Goal: Task Accomplishment & Management: Complete application form

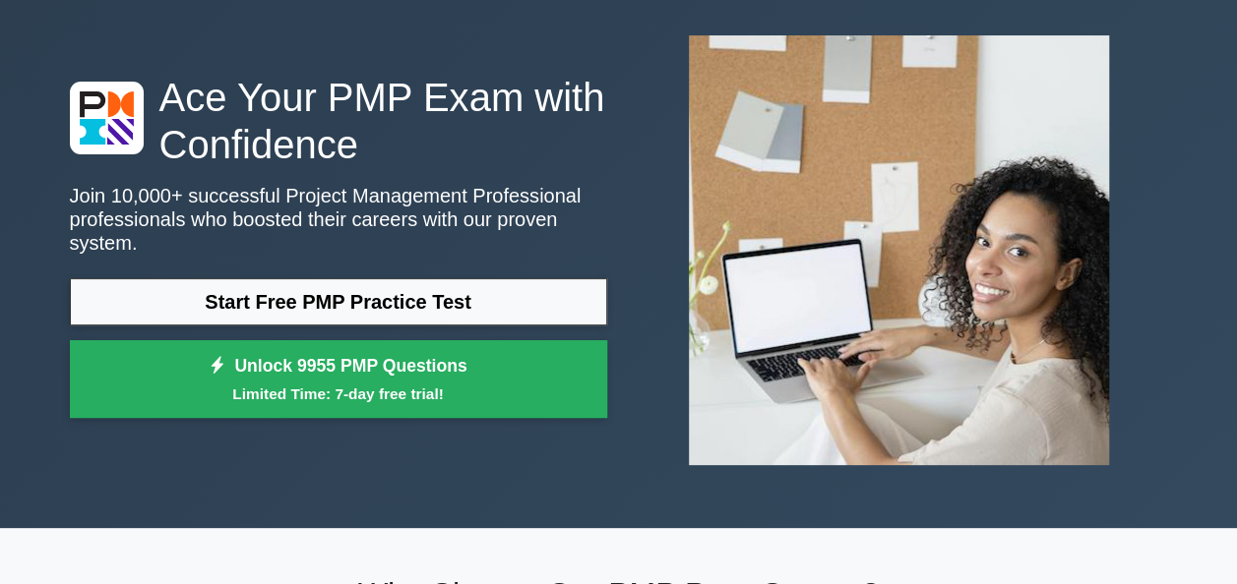
scroll to position [92, 0]
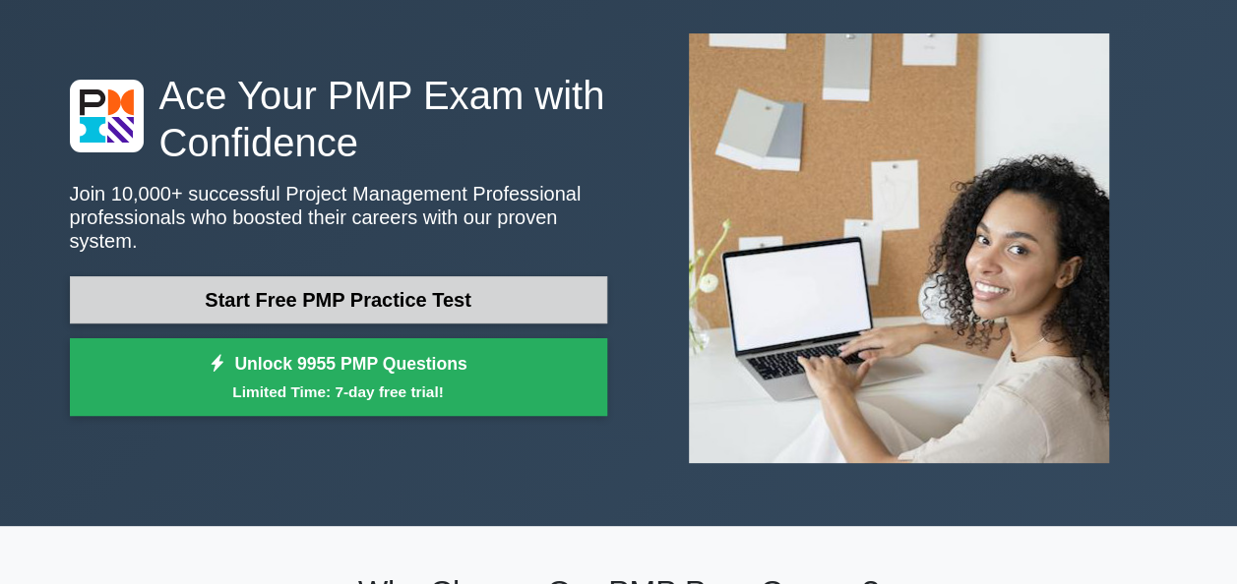
click at [439, 287] on link "Start Free PMP Practice Test" at bounding box center [338, 299] width 537 height 47
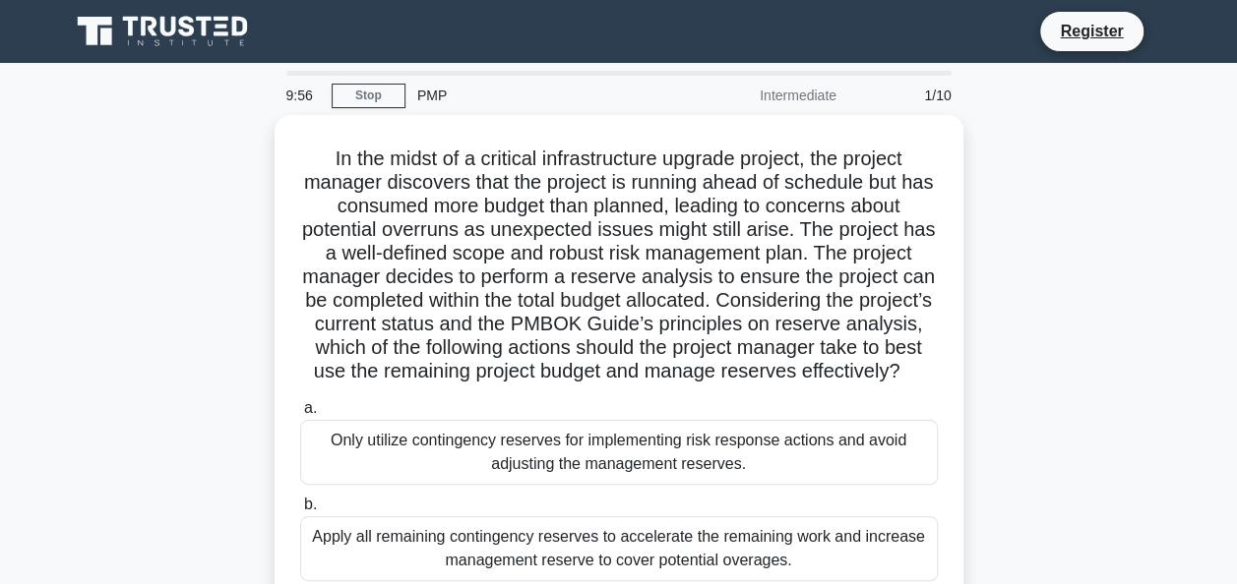
click at [439, 287] on h5 "In the midst of a critical infrastructure upgrade project, the project manager …" at bounding box center [618, 266] width 641 height 238
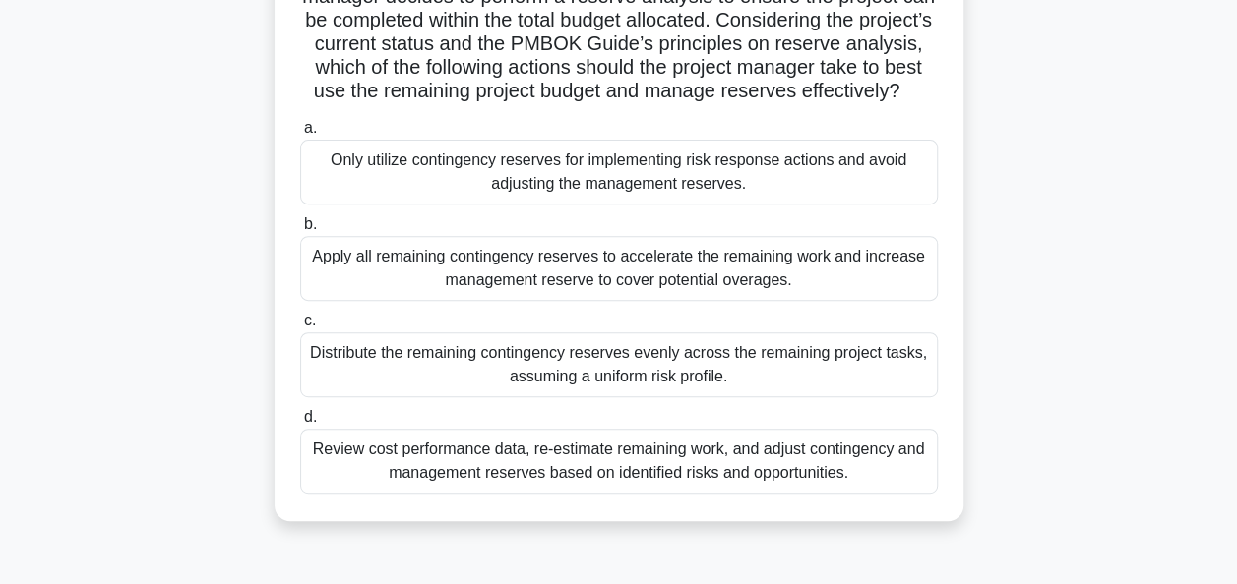
scroll to position [276, 0]
click at [698, 468] on div "Review cost performance data, re-estimate remaining work, and adjust contingenc…" at bounding box center [619, 460] width 638 height 65
click at [300, 423] on input "d. Review cost performance data, re-estimate remaining work, and adjust conting…" at bounding box center [300, 416] width 0 height 13
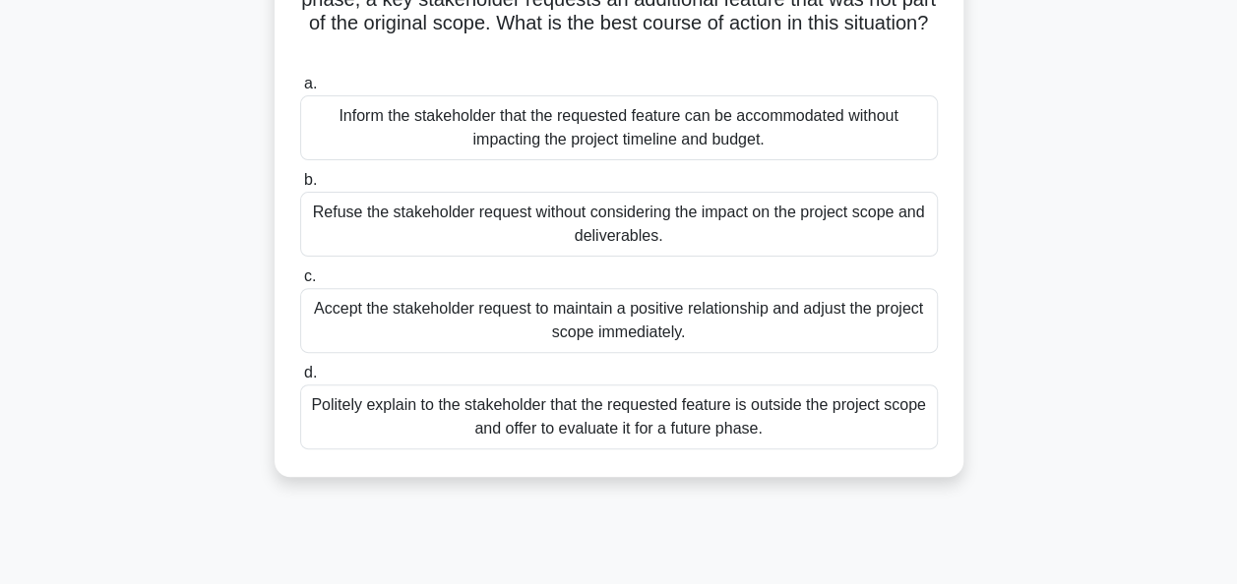
scroll to position [205, 0]
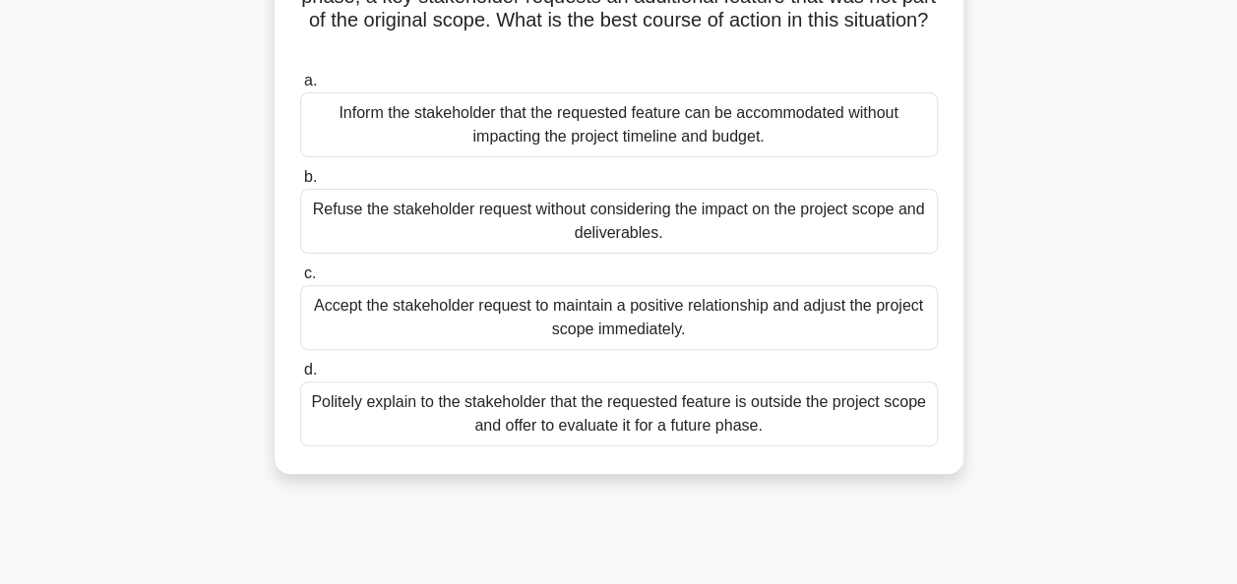
click at [630, 405] on div "Politely explain to the stakeholder that the requested feature is outside the p…" at bounding box center [619, 414] width 638 height 65
click at [300, 377] on input "d. Politely explain to the stakeholder that the requested feature is outside th…" at bounding box center [300, 370] width 0 height 13
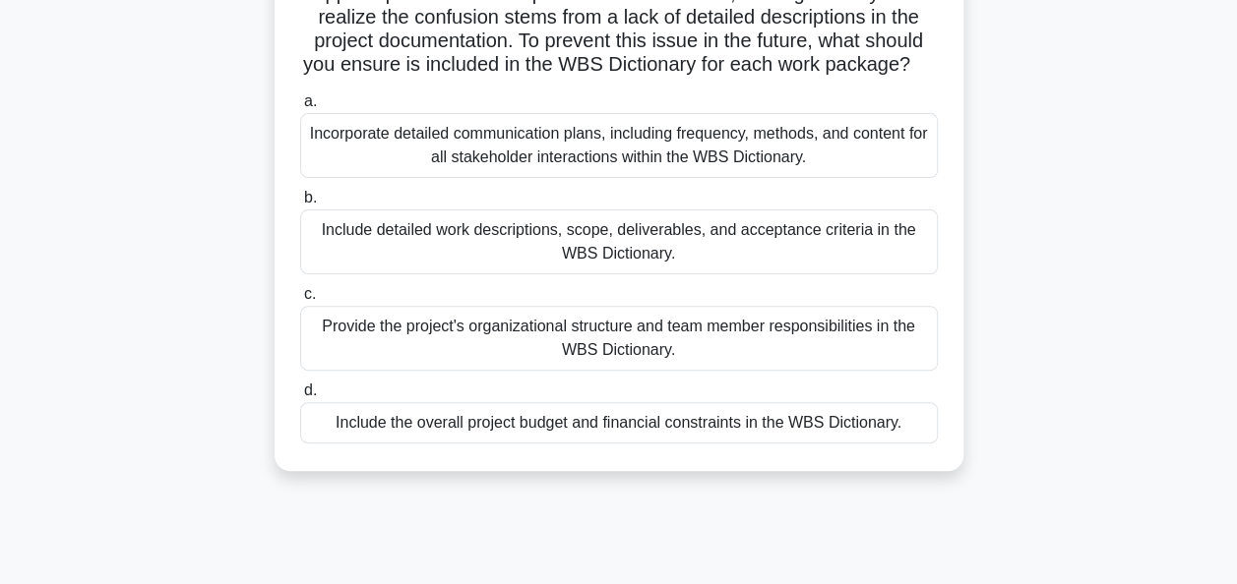
scroll to position [185, 0]
click at [486, 443] on div "Include the overall project budget and financial constraints in the WBS Diction…" at bounding box center [619, 421] width 638 height 41
click at [300, 397] on input "d. Include the overall project budget and financial constraints in the WBS Dict…" at bounding box center [300, 390] width 0 height 13
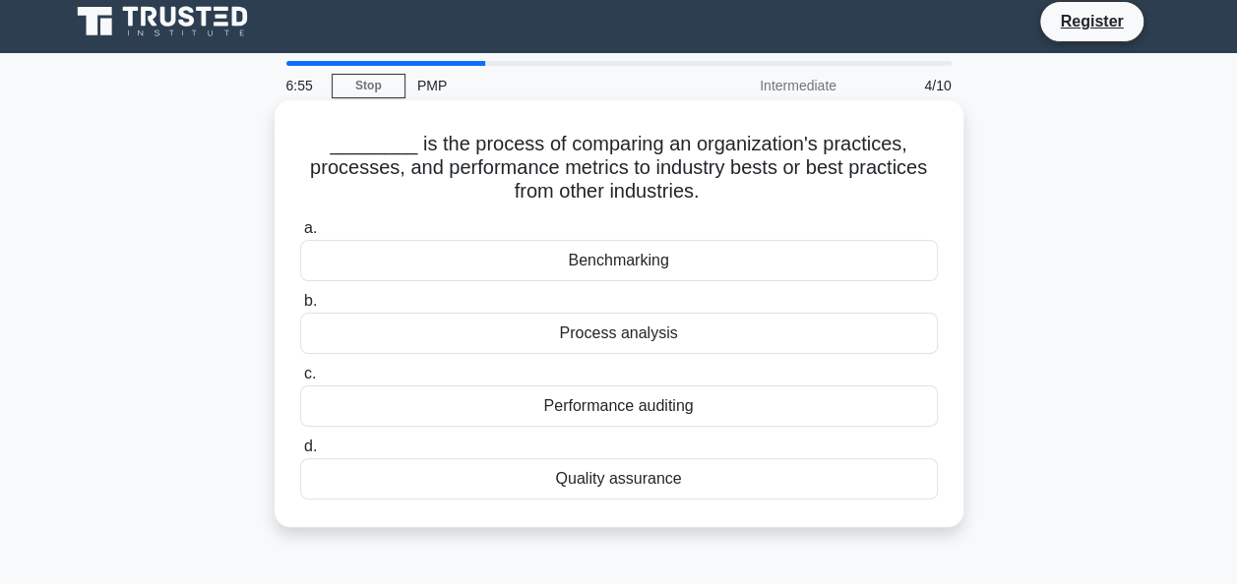
scroll to position [0, 0]
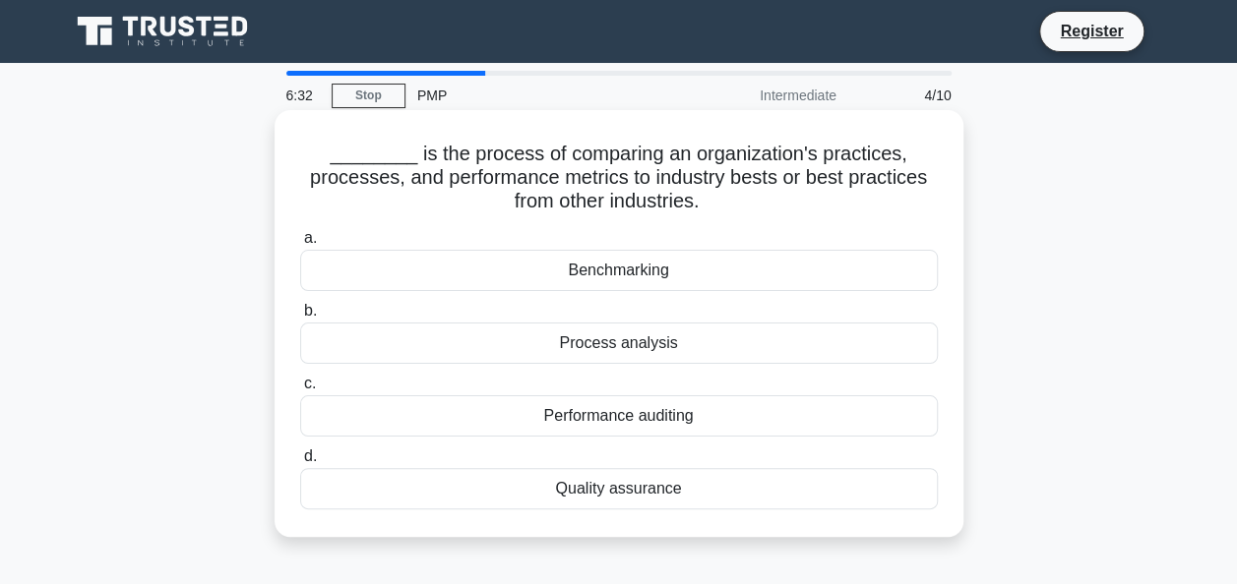
click at [579, 274] on div "Benchmarking" at bounding box center [619, 270] width 638 height 41
click at [300, 245] on input "a. Benchmarking" at bounding box center [300, 238] width 0 height 13
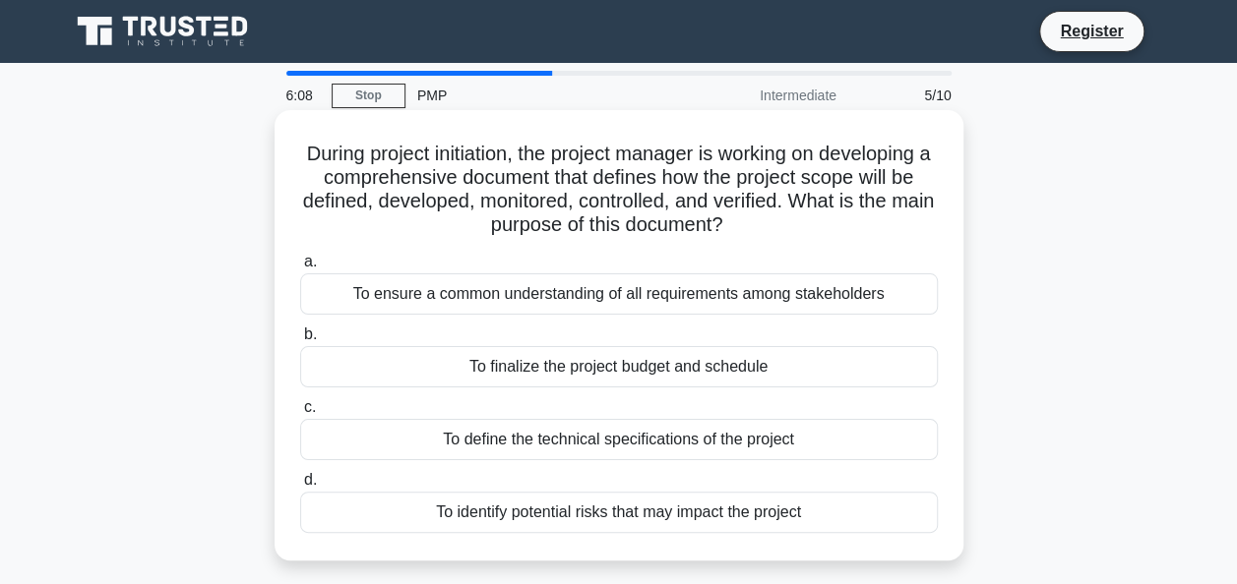
click at [473, 506] on div "To identify potential risks that may impact the project" at bounding box center [619, 512] width 638 height 41
click at [300, 487] on input "d. To identify potential risks that may impact the project" at bounding box center [300, 480] width 0 height 13
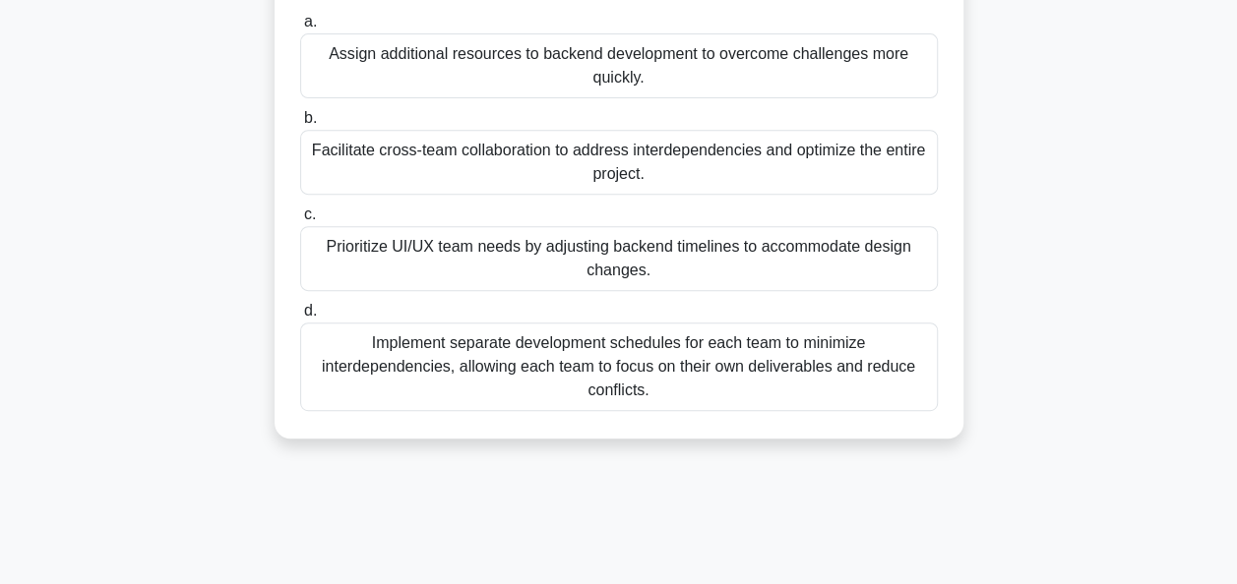
scroll to position [336, 0]
click at [588, 168] on div "Facilitate cross-team collaboration to address interdependencies and optimize t…" at bounding box center [619, 161] width 638 height 65
click at [300, 124] on input "b. Facilitate cross-team collaboration to address interdependencies and optimiz…" at bounding box center [300, 117] width 0 height 13
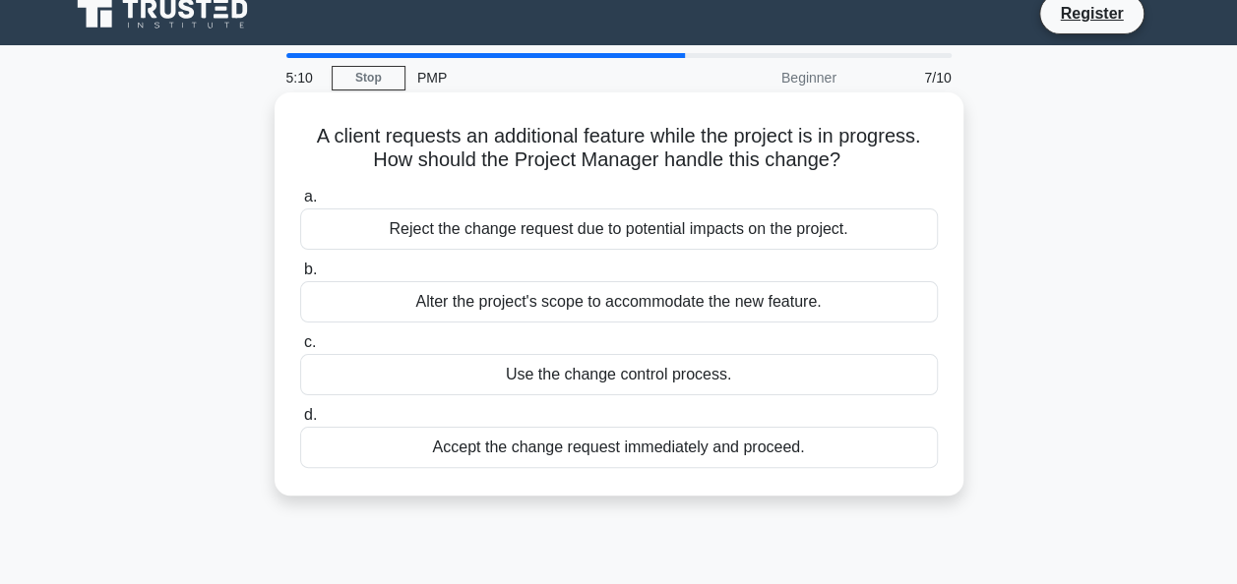
scroll to position [0, 0]
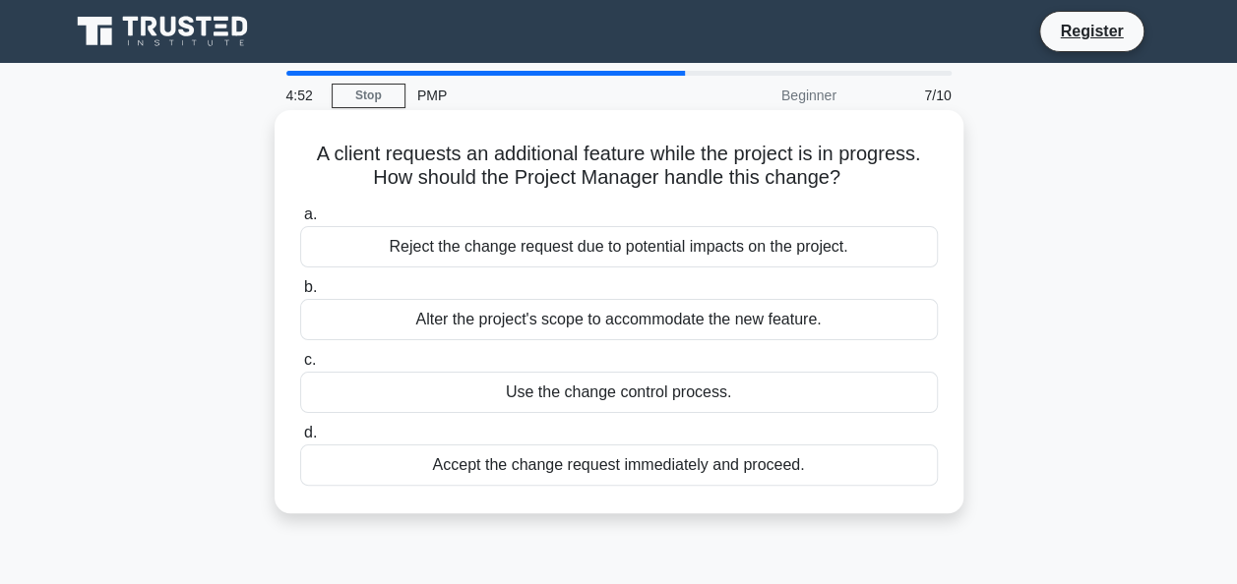
click at [663, 319] on div "Alter the project's scope to accommodate the new feature." at bounding box center [619, 319] width 638 height 41
click at [300, 294] on input "b. Alter the project's scope to accommodate the new feature." at bounding box center [300, 287] width 0 height 13
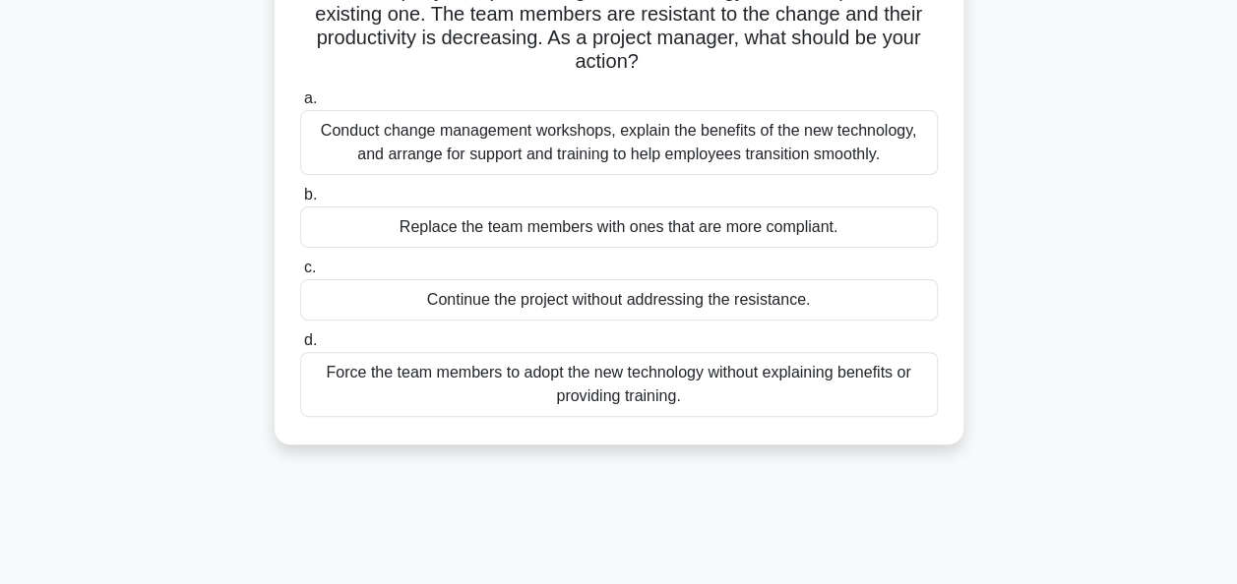
scroll to position [153, 0]
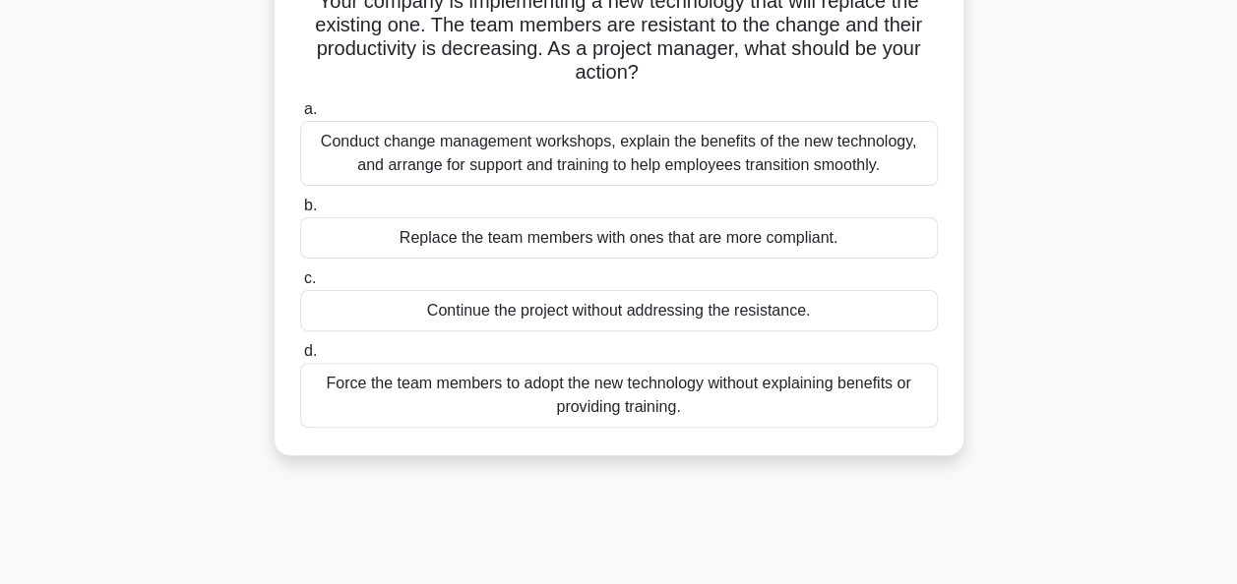
click at [837, 165] on div "Conduct change management workshops, explain the benefits of the new technology…" at bounding box center [619, 153] width 638 height 65
click at [300, 116] on input "a. Conduct change management workshops, explain the benefits of the new technol…" at bounding box center [300, 109] width 0 height 13
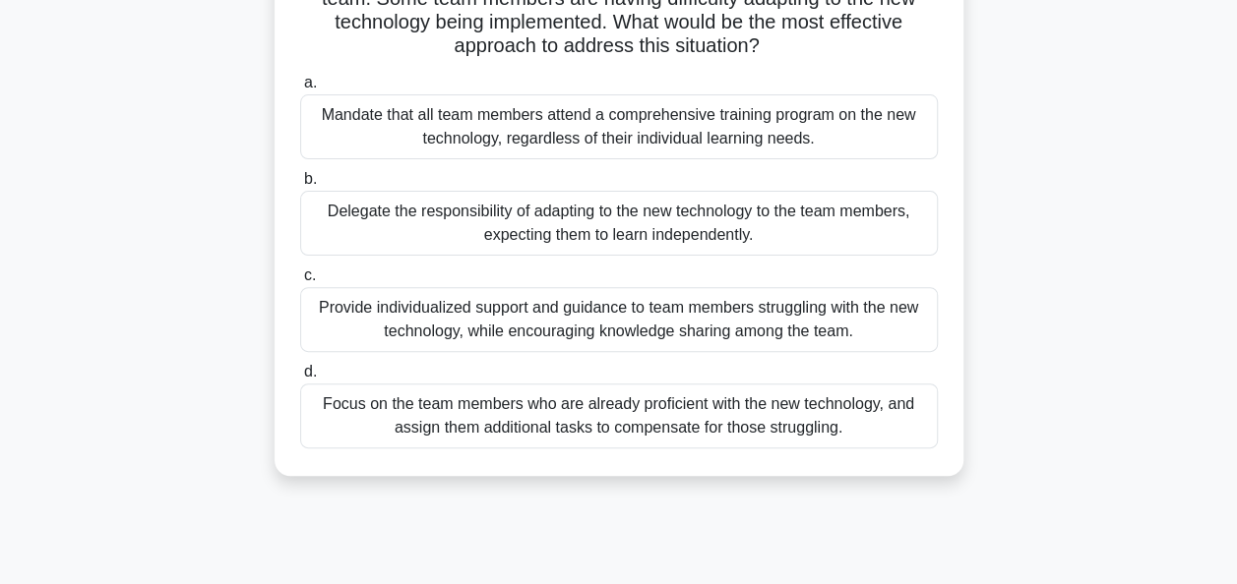
scroll to position [147, 0]
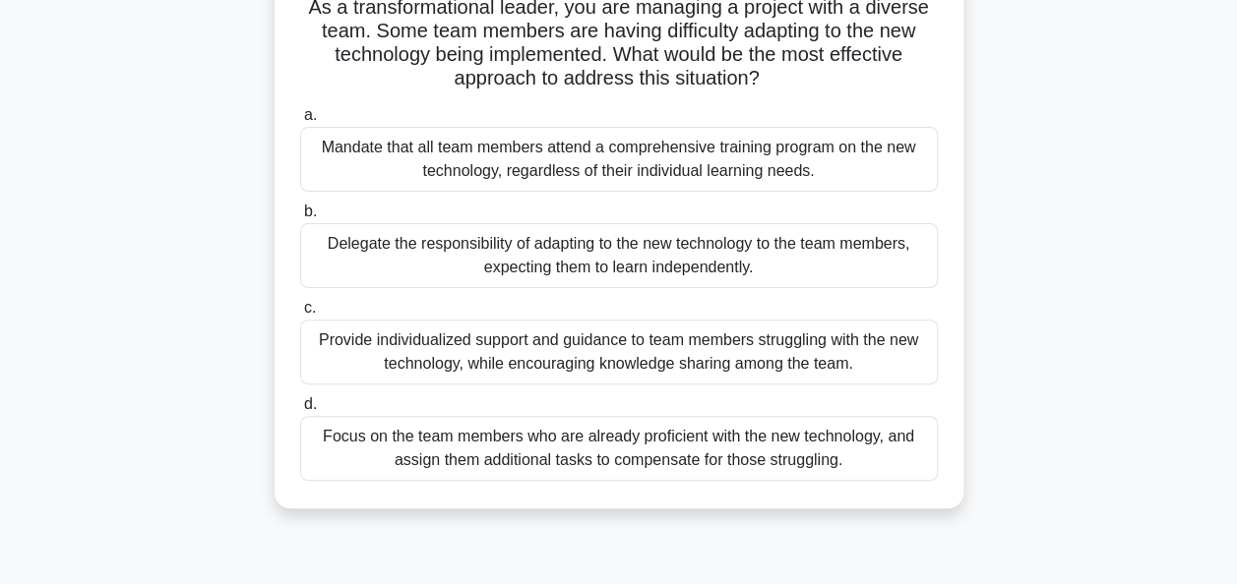
click at [588, 166] on div "Mandate that all team members attend a comprehensive training program on the ne…" at bounding box center [619, 159] width 638 height 65
click at [300, 122] on input "a. Mandate that all team members attend a comprehensive training program on the…" at bounding box center [300, 115] width 0 height 13
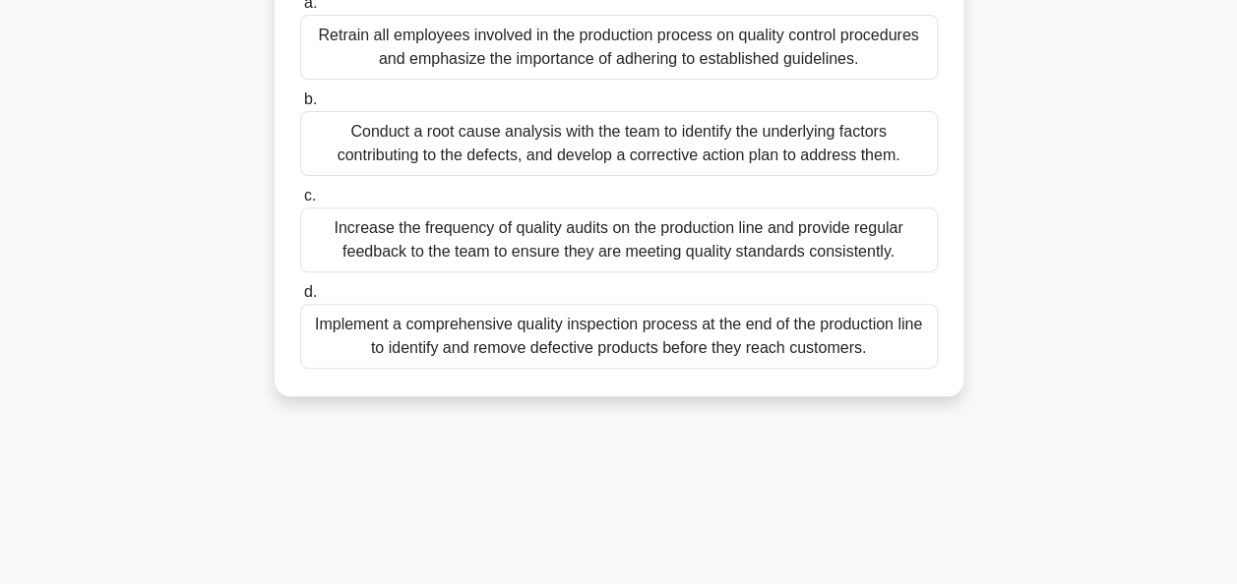
scroll to position [283, 0]
click at [566, 238] on div "Increase the frequency of quality audits on the production line and provide reg…" at bounding box center [619, 239] width 638 height 65
click at [300, 202] on input "c. Increase the frequency of quality audits on the production line and provide …" at bounding box center [300, 195] width 0 height 13
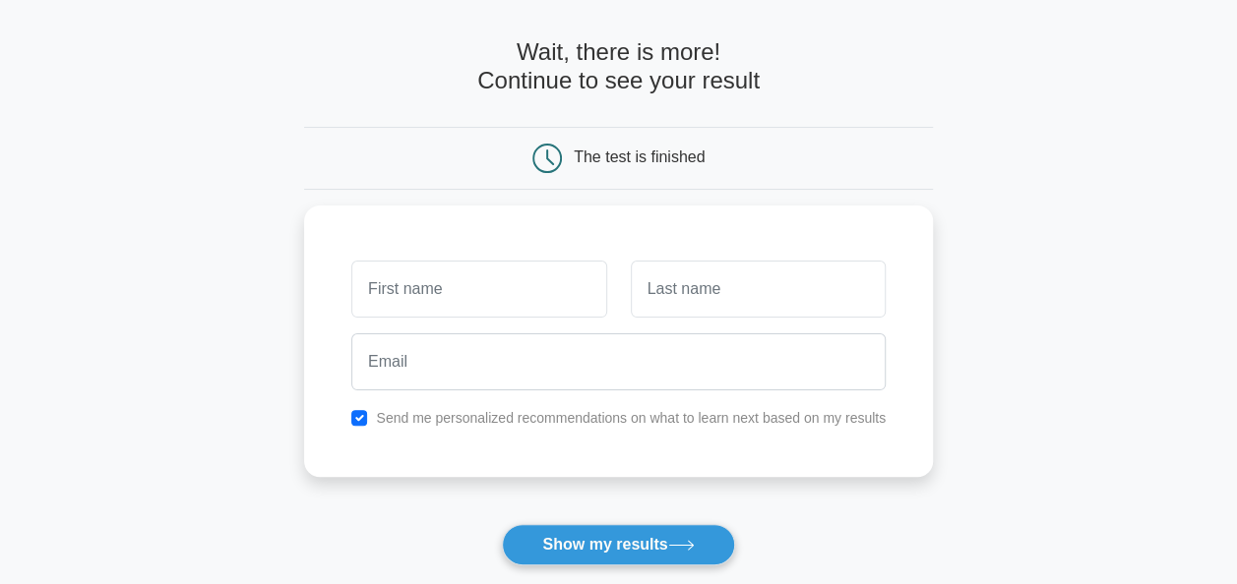
scroll to position [73, 0]
type input "Z"
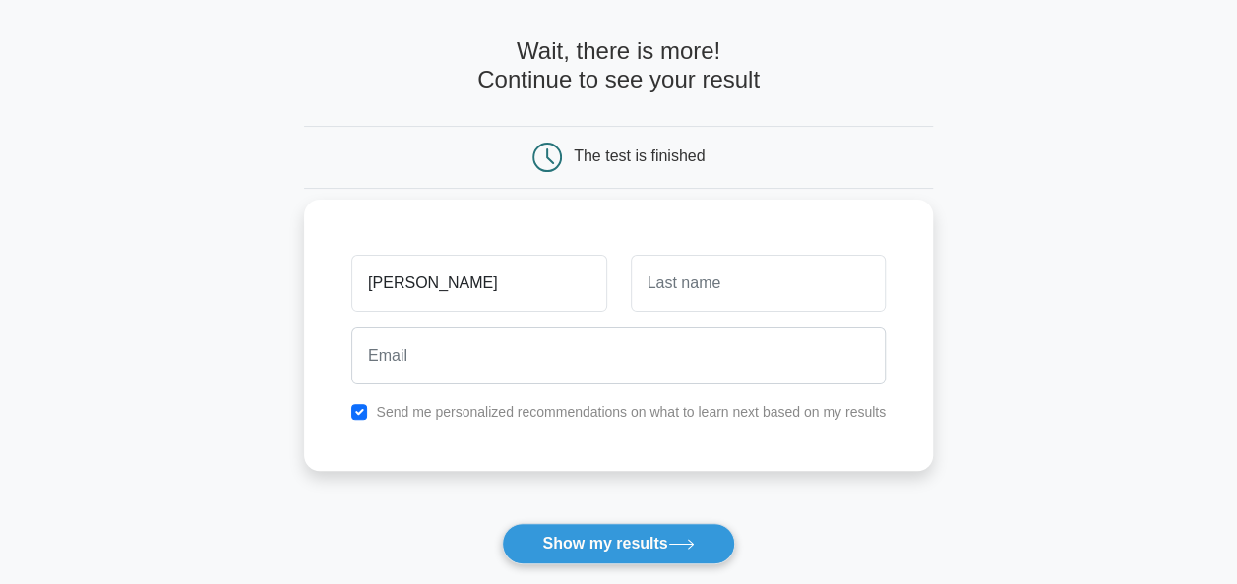
type input "[PERSON_NAME]"
click at [821, 292] on input "text" at bounding box center [758, 283] width 255 height 57
click at [821, 292] on input "G" at bounding box center [758, 283] width 255 height 57
type input "Grace"
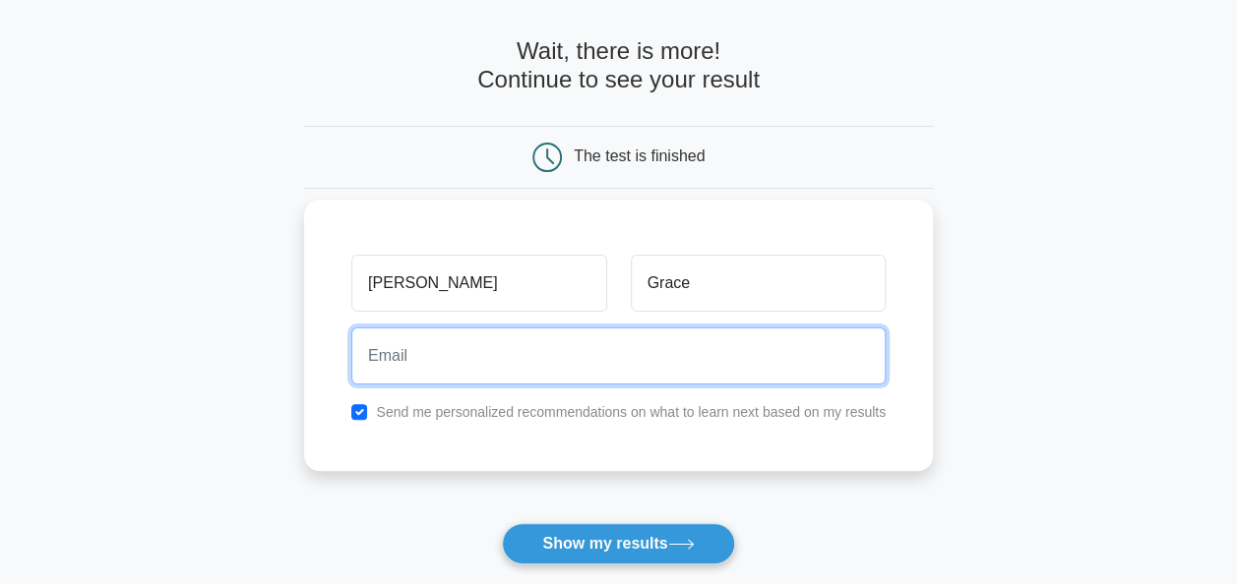
click at [796, 332] on input "email" at bounding box center [618, 356] width 534 height 57
type input "[EMAIL_ADDRESS][DOMAIN_NAME]"
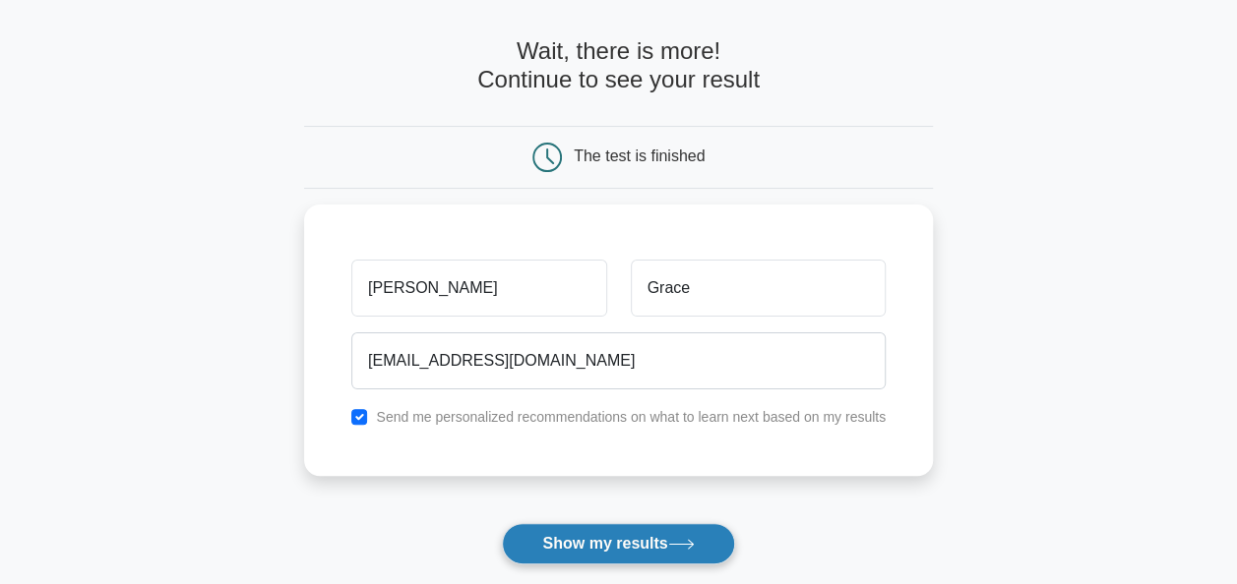
click at [580, 549] on button "Show my results" at bounding box center [618, 543] width 232 height 41
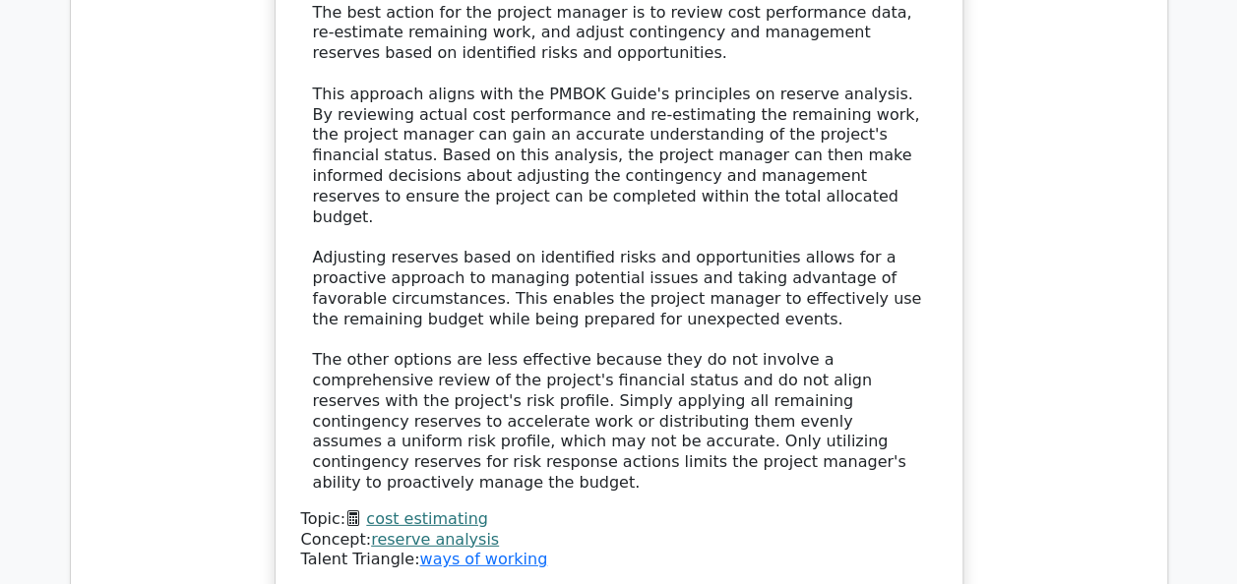
scroll to position [2679, 0]
